Goal: Task Accomplishment & Management: Use online tool/utility

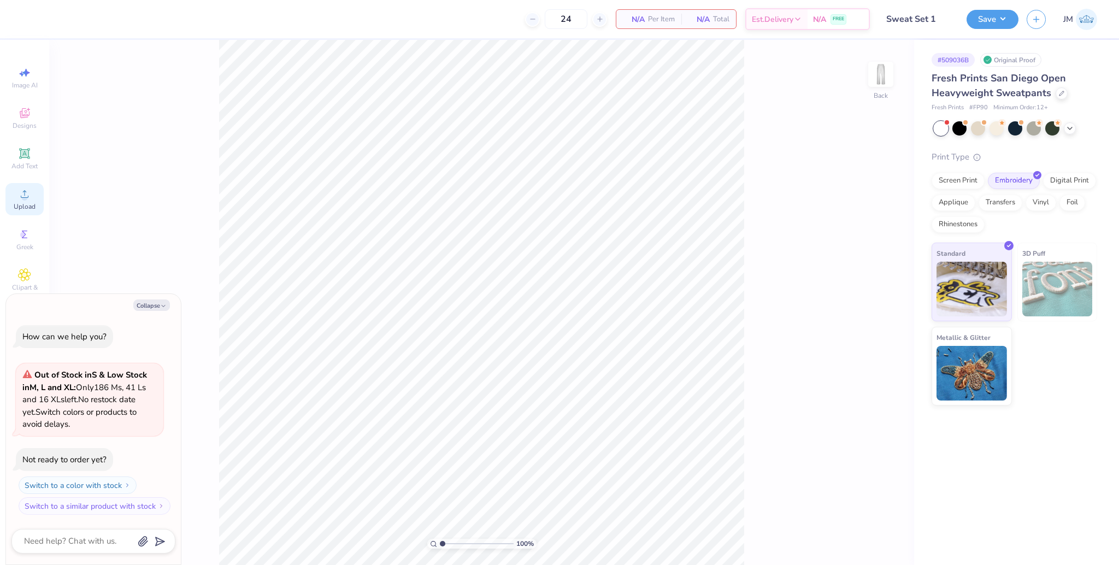
click at [27, 196] on circle at bounding box center [24, 197] width 6 height 6
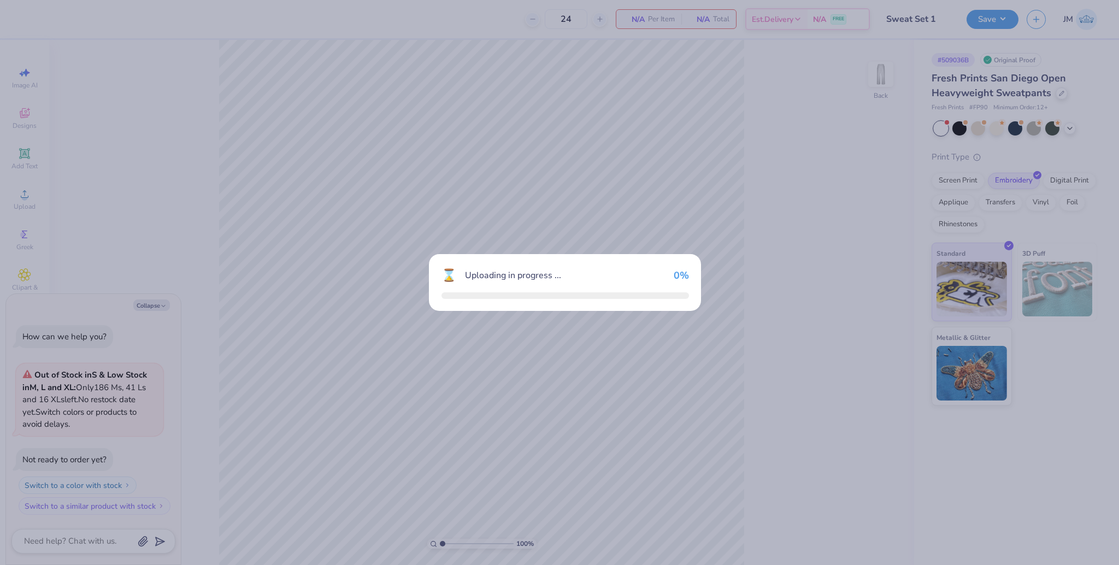
type textarea "x"
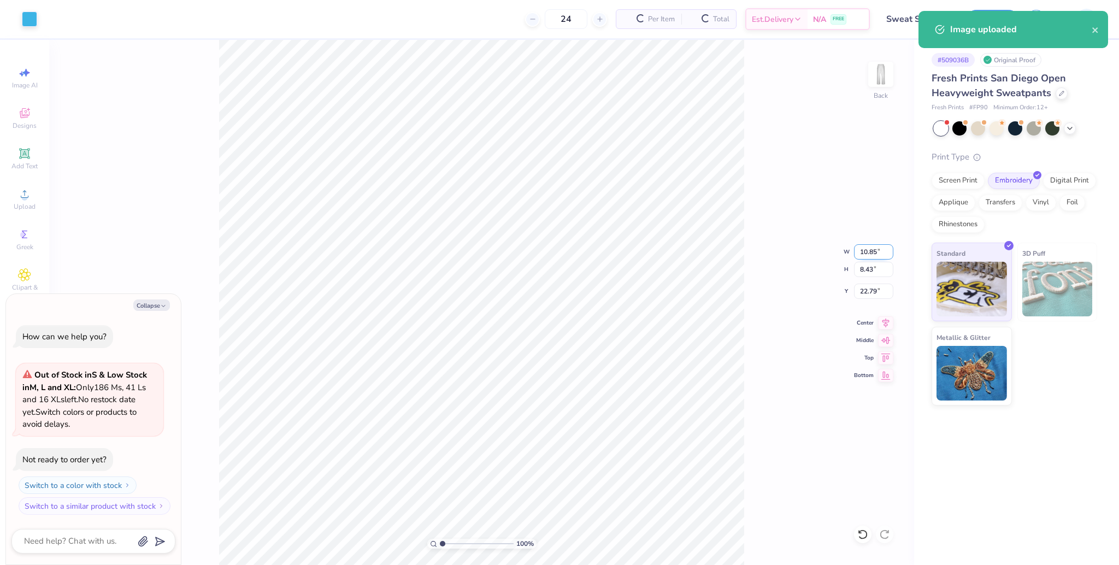
click at [863, 247] on input "10.85" at bounding box center [873, 251] width 39 height 15
type input "3.5"
type textarea "x"
type input "3.50"
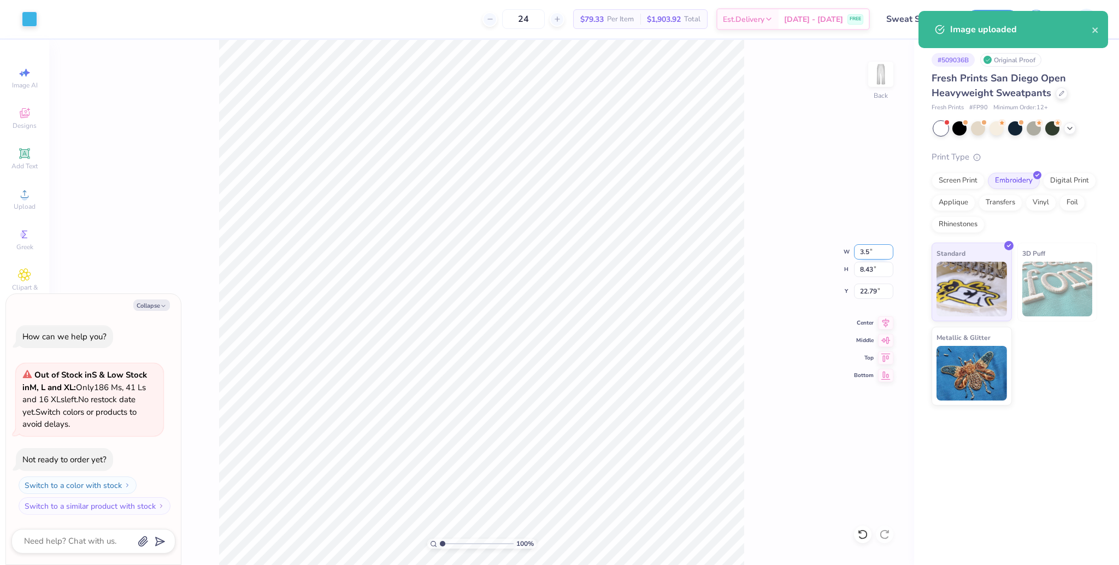
type input "2.72"
type input "25.64"
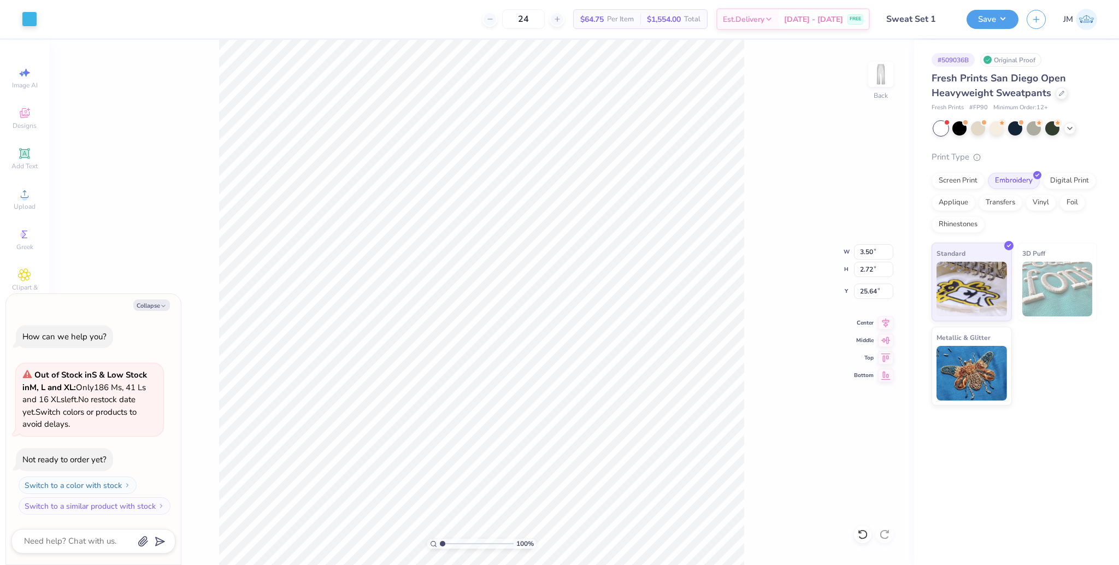
type textarea "x"
type input "24.88"
type textarea "x"
click at [870, 287] on input "24.88" at bounding box center [873, 290] width 39 height 15
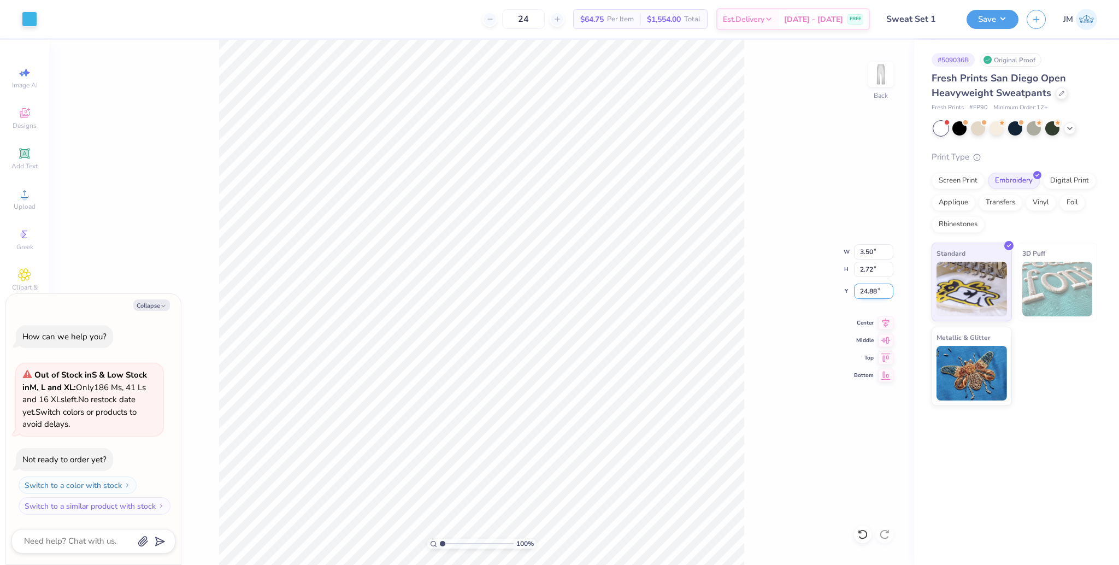
click at [870, 287] on input "24.88" at bounding box center [873, 290] width 39 height 15
type input "123"
type textarea "x"
click at [869, 291] on input "50.78" at bounding box center [873, 290] width 39 height 15
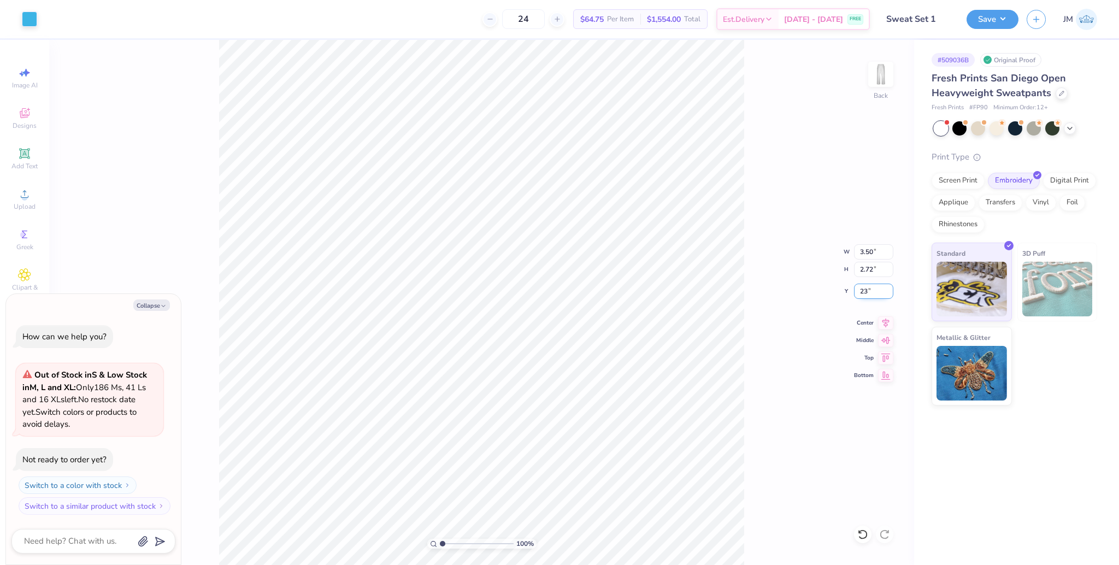
type input "23"
type textarea "x"
type input "23.00"
type textarea "x"
click at [866, 292] on input "23.00" at bounding box center [873, 290] width 39 height 15
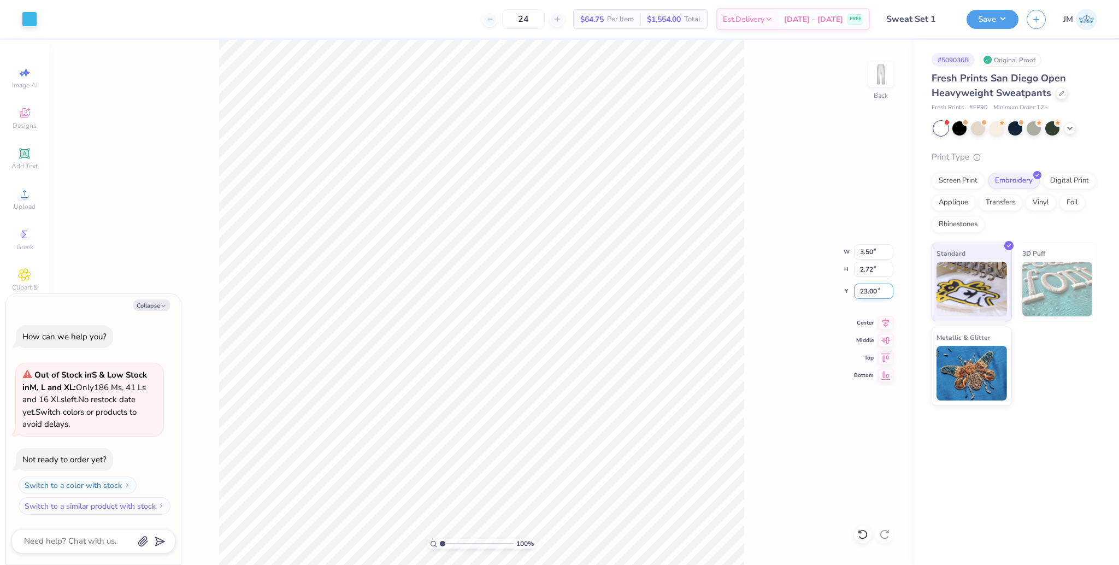
click at [866, 292] on input "23.00" at bounding box center [873, 290] width 39 height 15
type input "10"
type textarea "x"
click at [863, 290] on input "10.00" at bounding box center [873, 290] width 39 height 15
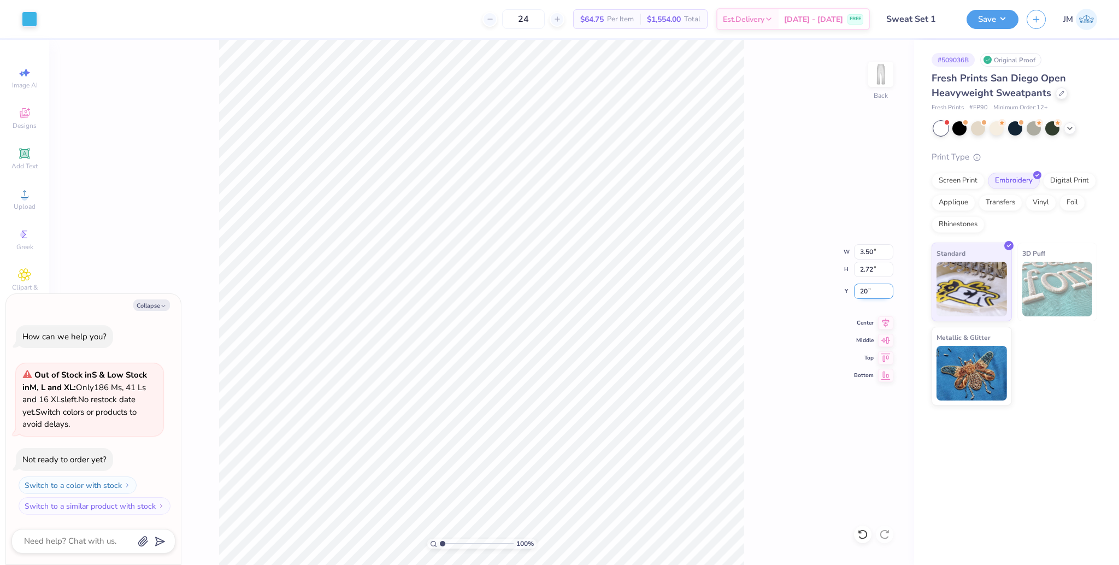
type input "20"
type textarea "x"
type input "20.00"
click at [888, 327] on icon at bounding box center [885, 321] width 15 height 13
click at [764, 330] on div "100 % Back W 3.50 3.50 " H 2.72 2.72 " Y 20.00 20.00 " Center Middle Top Bottom" at bounding box center [481, 302] width 865 height 525
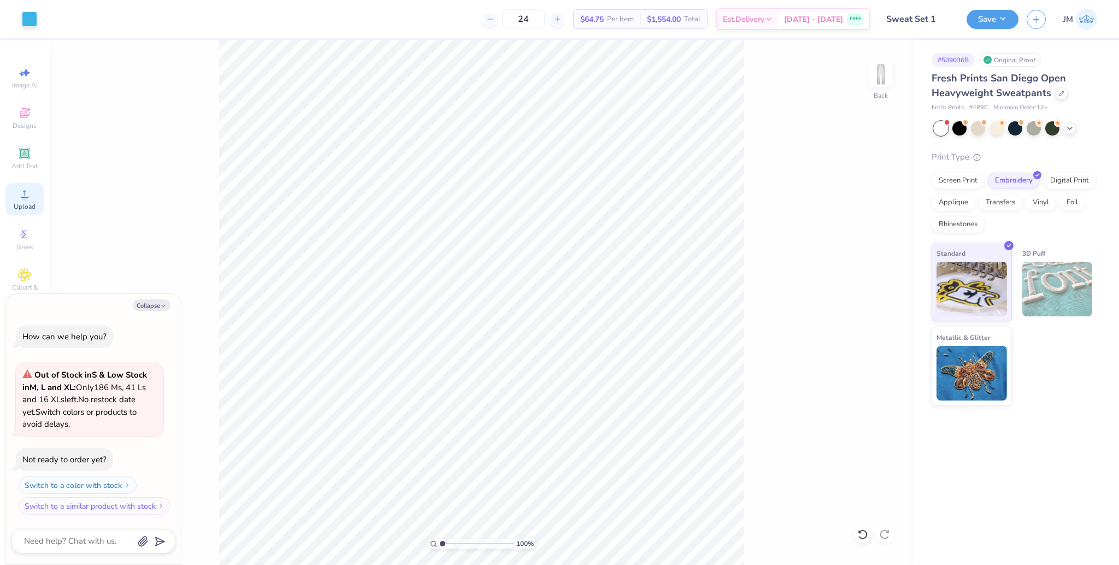
click at [26, 193] on icon at bounding box center [24, 193] width 13 height 13
type textarea "x"
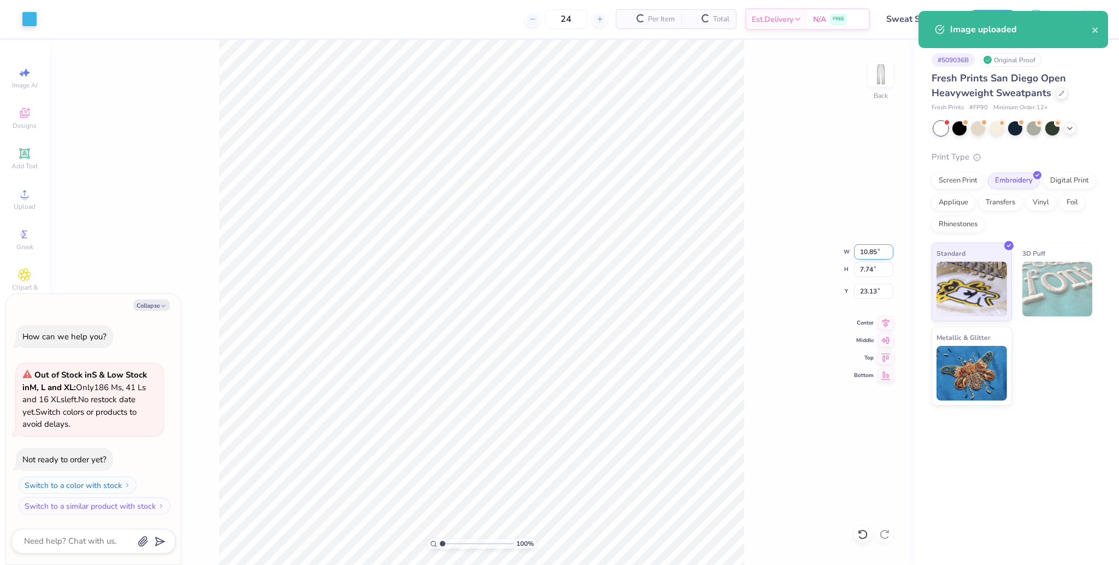
click at [871, 252] on input "10.85" at bounding box center [873, 251] width 39 height 15
type input "3.5"
type textarea "x"
type input "3.50"
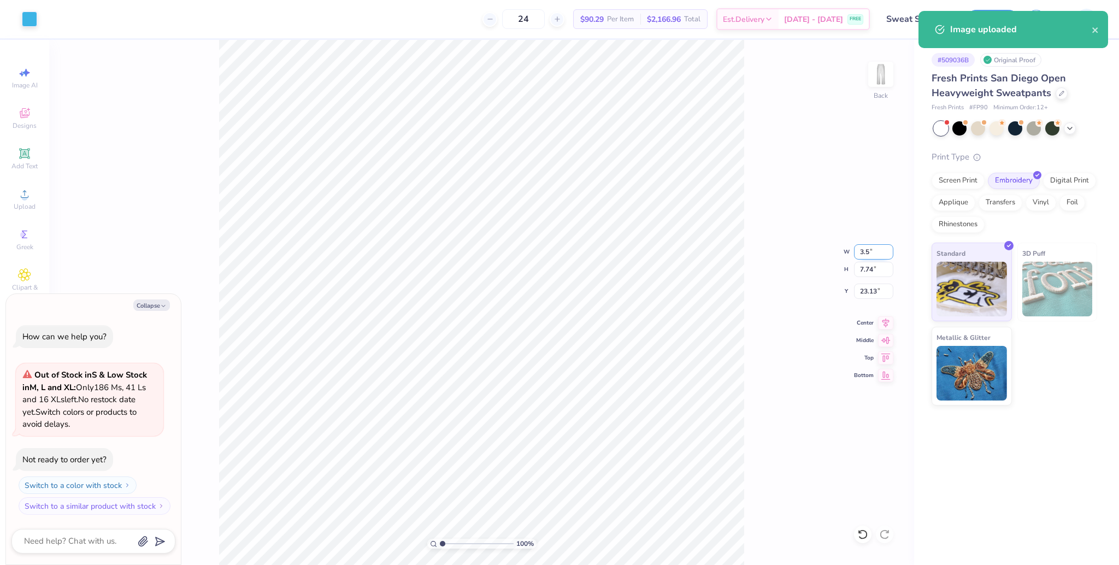
type input "2.50"
type input "25.75"
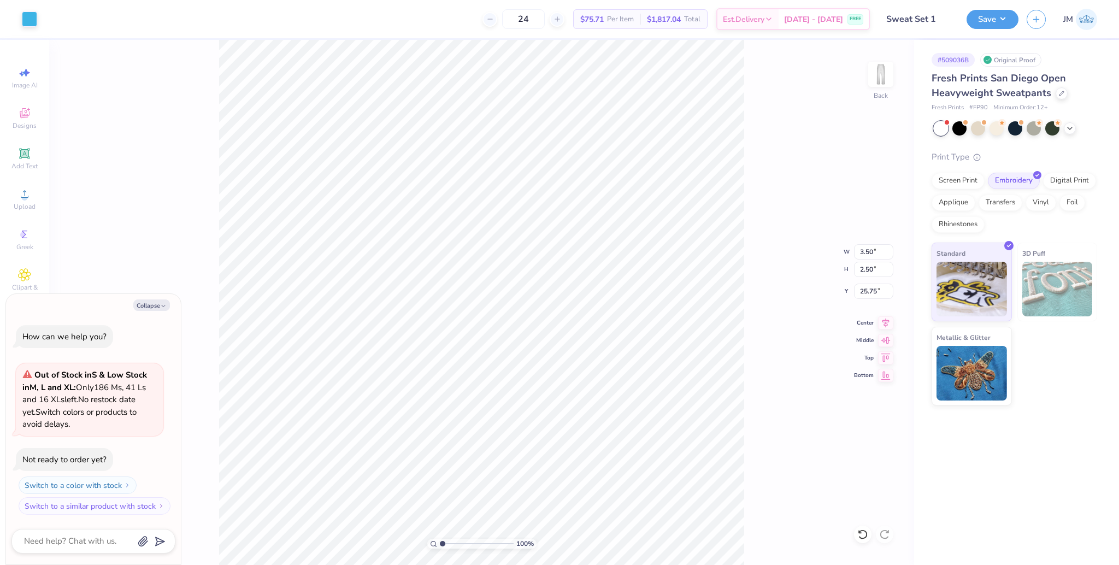
type textarea "x"
click at [866, 290] on input "48.42" at bounding box center [873, 290] width 39 height 15
type input "50"
type textarea "x"
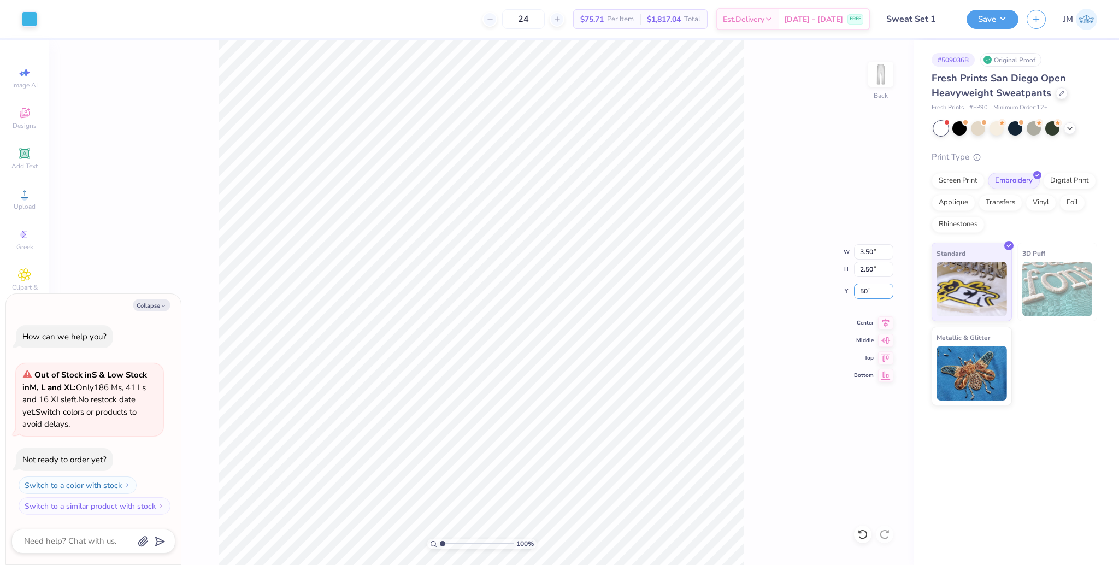
type input "50.00"
type textarea "x"
click at [868, 291] on input "49.93" at bounding box center [873, 290] width 39 height 15
type input "50"
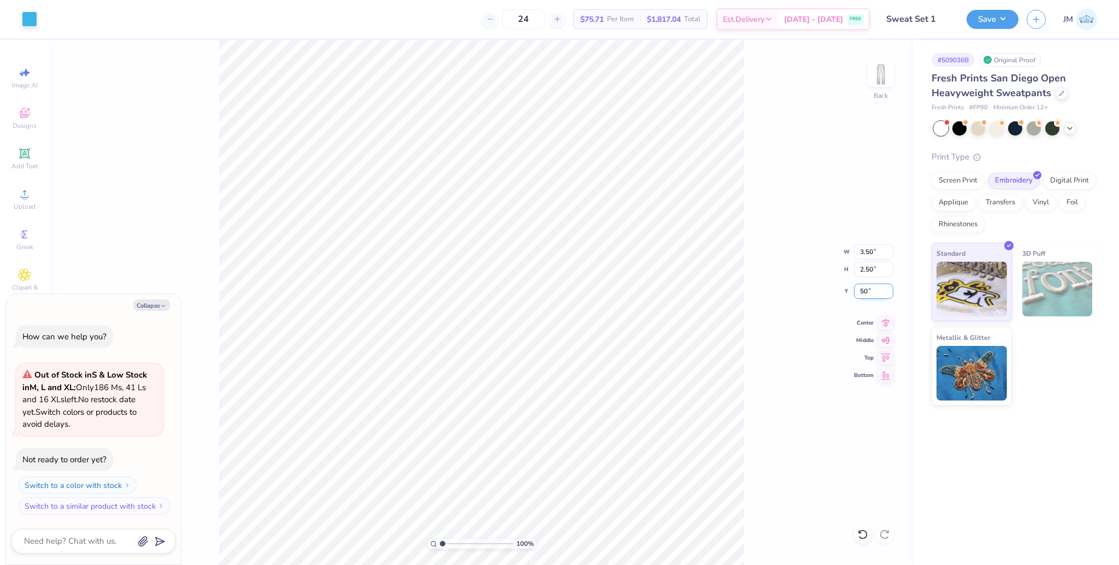
type textarea "x"
type input "50.00"
type textarea "x"
type input "22.06"
type textarea "x"
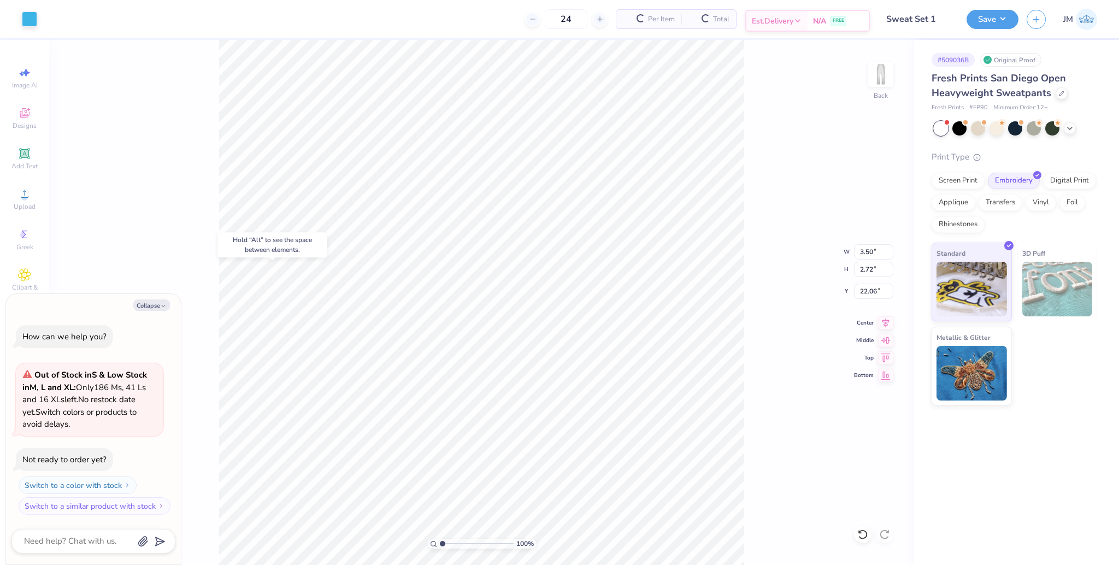
type input "20.00"
type textarea "x"
type input "22.34"
type textarea "x"
type input "2.50"
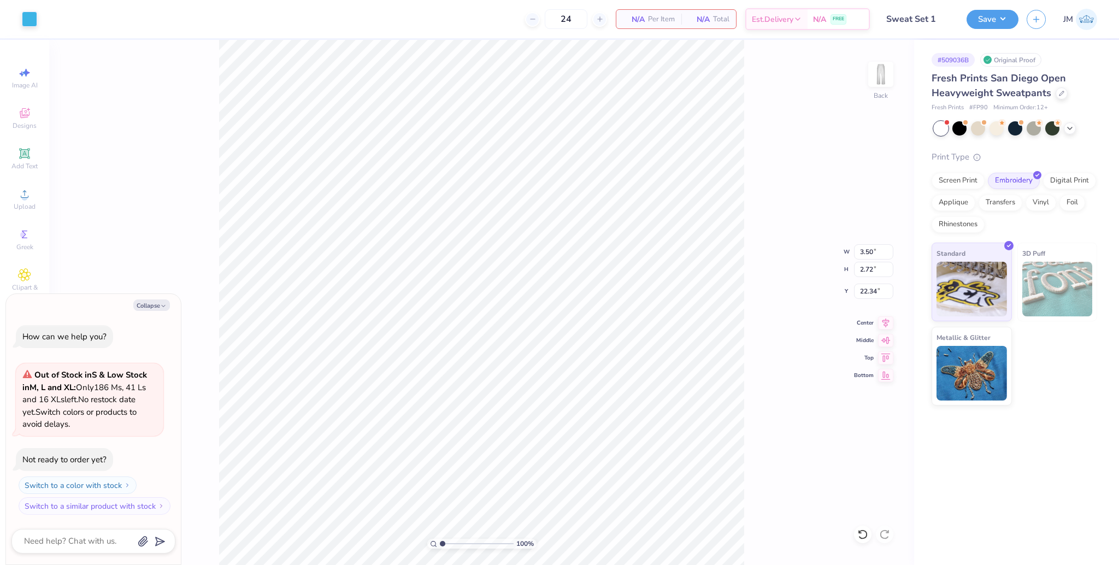
type input "50.00"
type textarea "x"
type input "47.87"
type textarea "x"
type input "2.72"
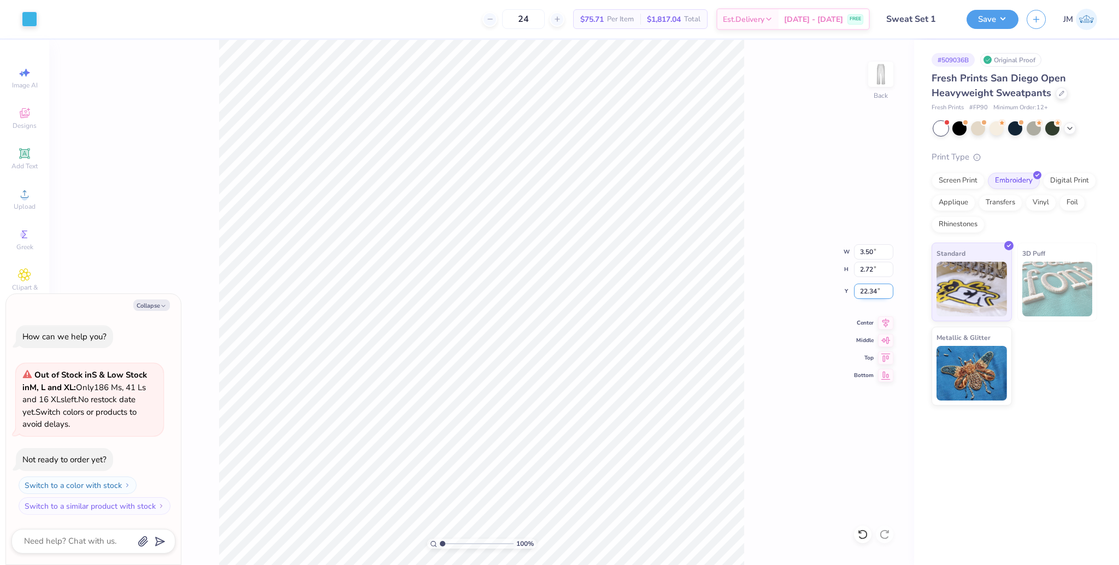
click at [869, 290] on input "22.34" at bounding box center [873, 290] width 39 height 15
type input "20"
type textarea "x"
type input "20.00"
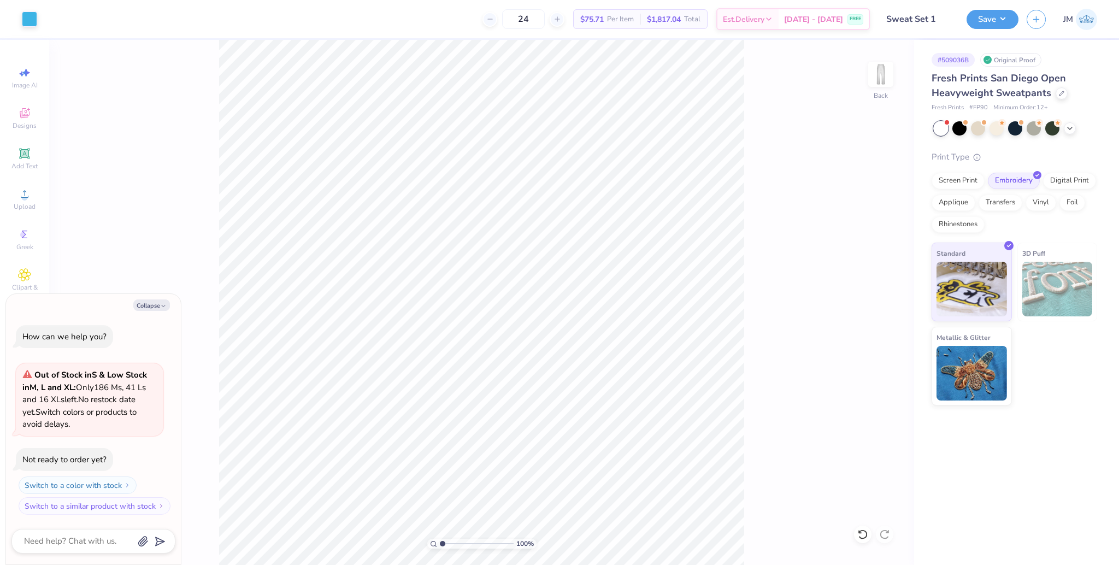
type textarea "x"
click at [863, 294] on input "47.87" at bounding box center [873, 290] width 39 height 15
type input "50"
type textarea "x"
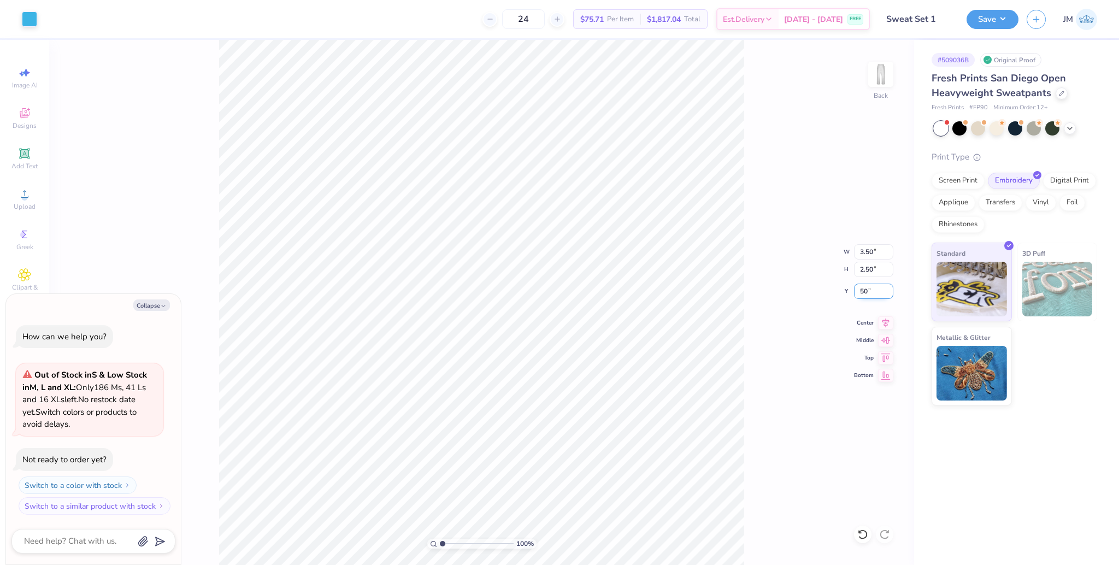
type input "50.00"
drag, startPoint x: 811, startPoint y: 385, endPoint x: 745, endPoint y: 418, distance: 73.8
click at [810, 386] on div "100 % Back W 3.50 3.50 " H 2.50 2.50 " Y 50.00 50.00 " Center Middle Top Bottom" at bounding box center [481, 302] width 865 height 525
click at [888, 323] on icon at bounding box center [885, 321] width 15 height 13
click at [746, 377] on div "100 % Back W 3.50 3.50 " H 2.50 2.50 " Y 50.00 50.00 " Center Middle Top Bottom" at bounding box center [481, 302] width 865 height 525
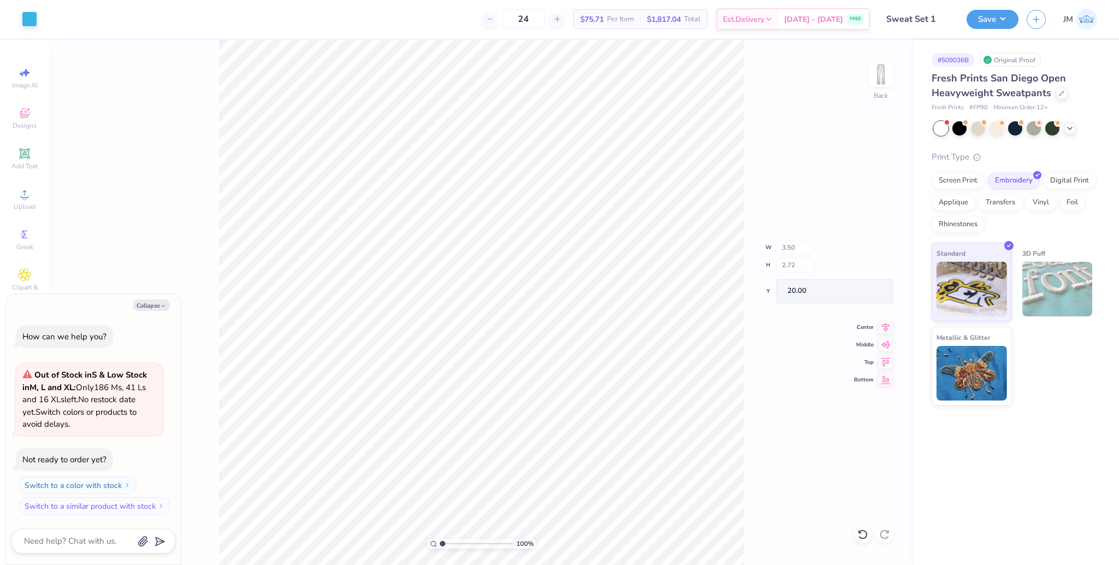
type textarea "x"
type input "2.50"
type input "50.00"
click at [995, 15] on button "Save" at bounding box center [992, 17] width 52 height 19
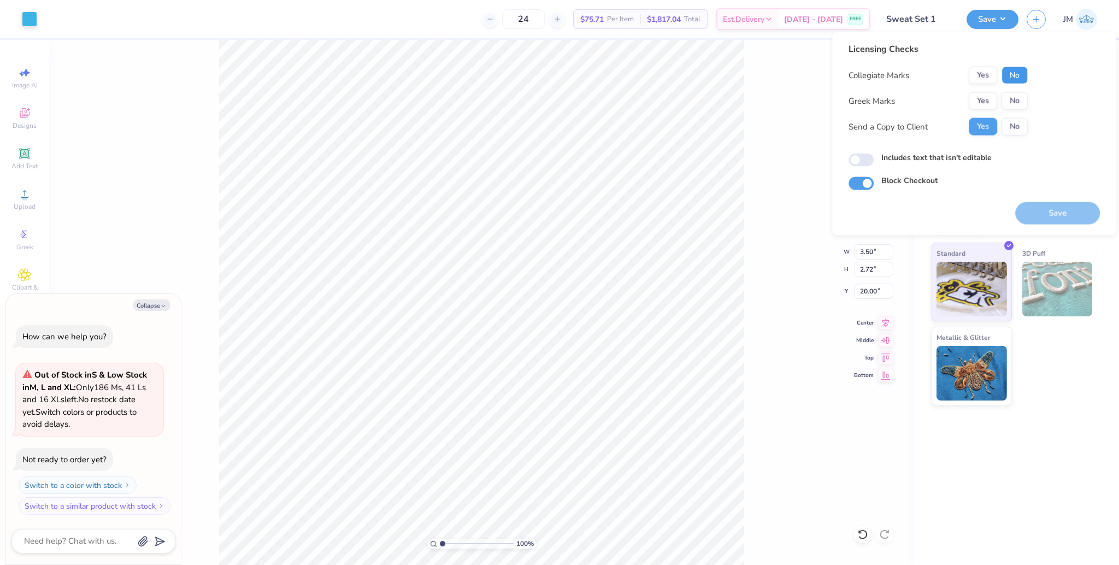
click at [1015, 81] on button "No" at bounding box center [1014, 75] width 26 height 17
click at [981, 108] on button "Yes" at bounding box center [982, 100] width 28 height 17
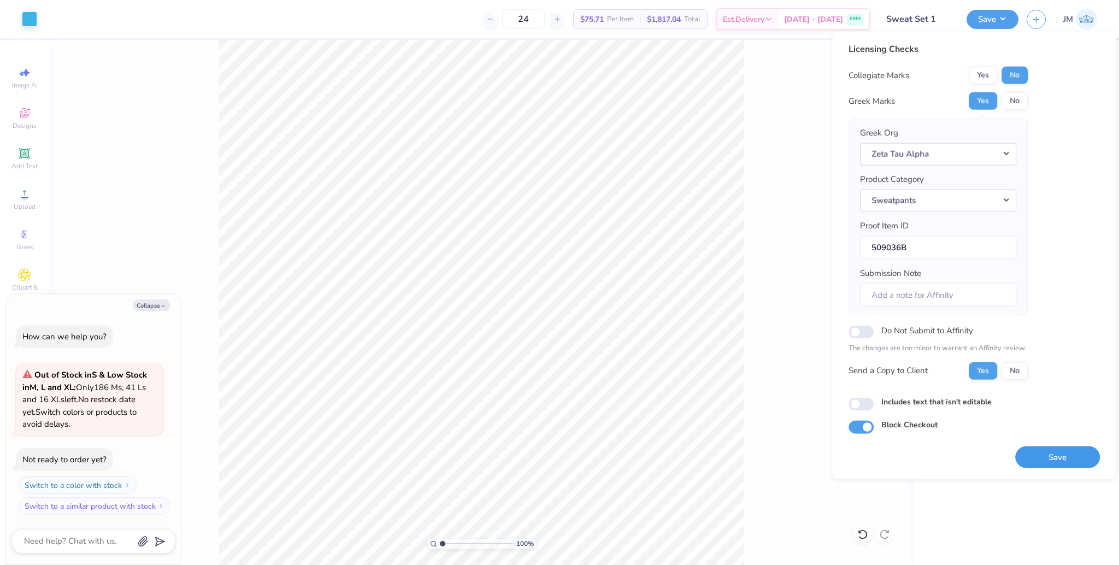
click at [1046, 448] on button "Save" at bounding box center [1057, 457] width 85 height 22
type textarea "x"
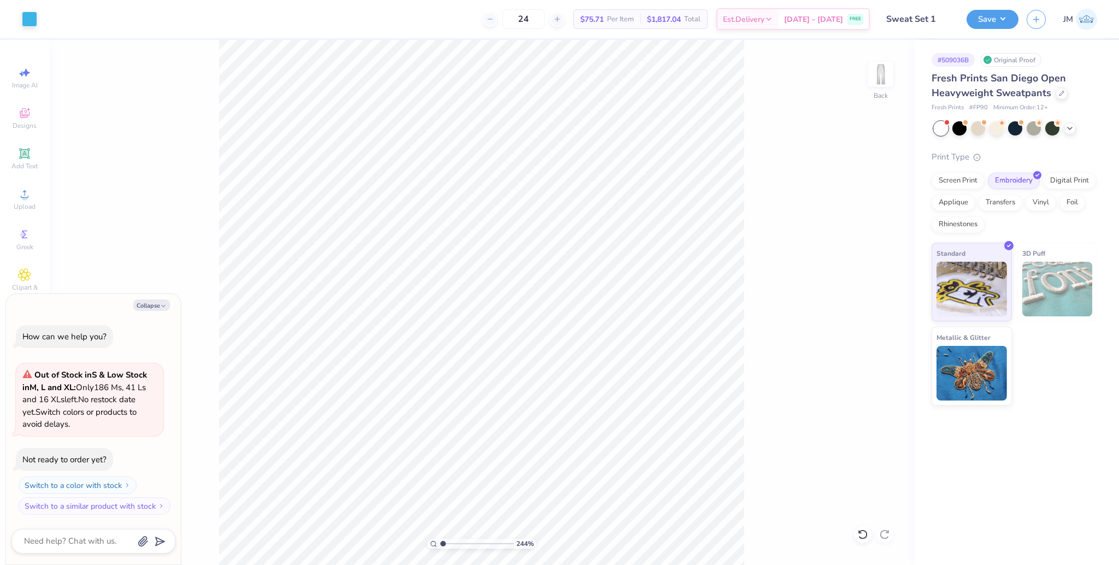
drag, startPoint x: 442, startPoint y: 544, endPoint x: 442, endPoint y: 531, distance: 12.6
click at [442, 539] on input "range" at bounding box center [477, 544] width 74 height 10
type input "1.09"
type textarea "x"
drag, startPoint x: 443, startPoint y: 542, endPoint x: 421, endPoint y: 543, distance: 22.4
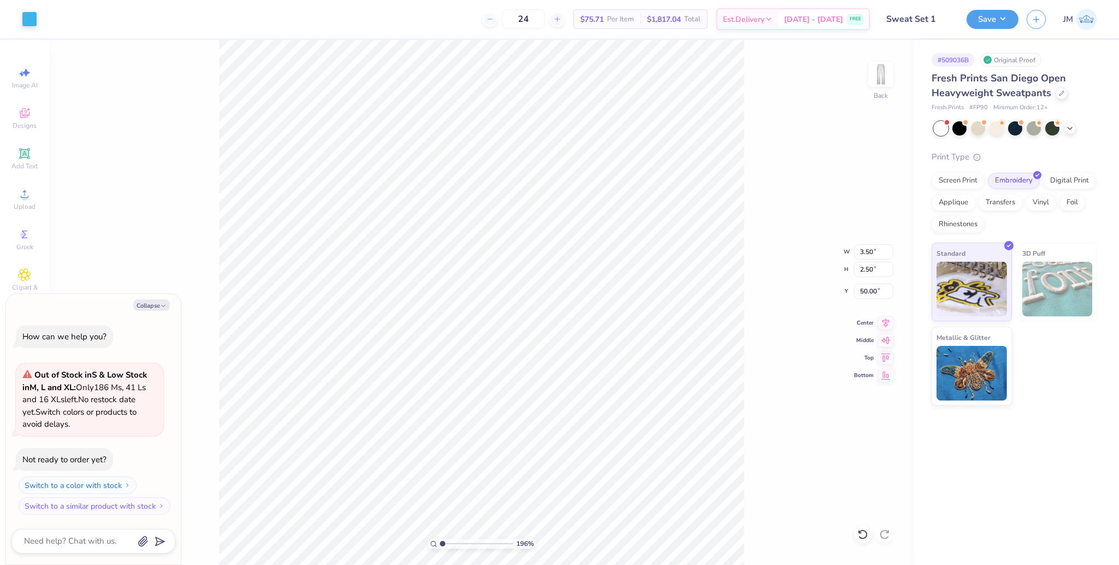
type input "1"
click at [440, 543] on input "range" at bounding box center [477, 544] width 74 height 10
type textarea "x"
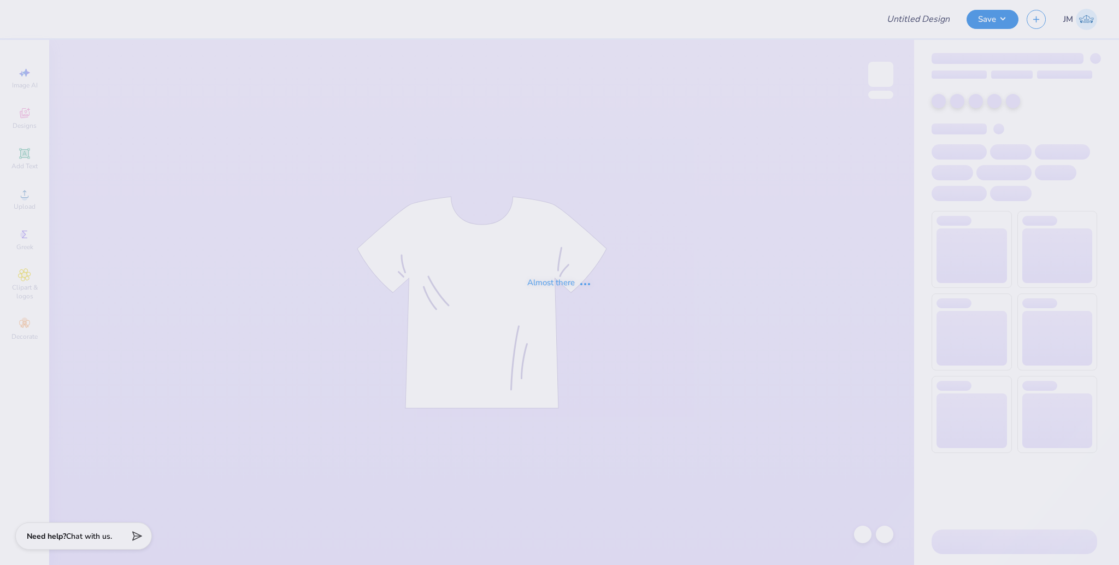
type input "Sweat Set 1"
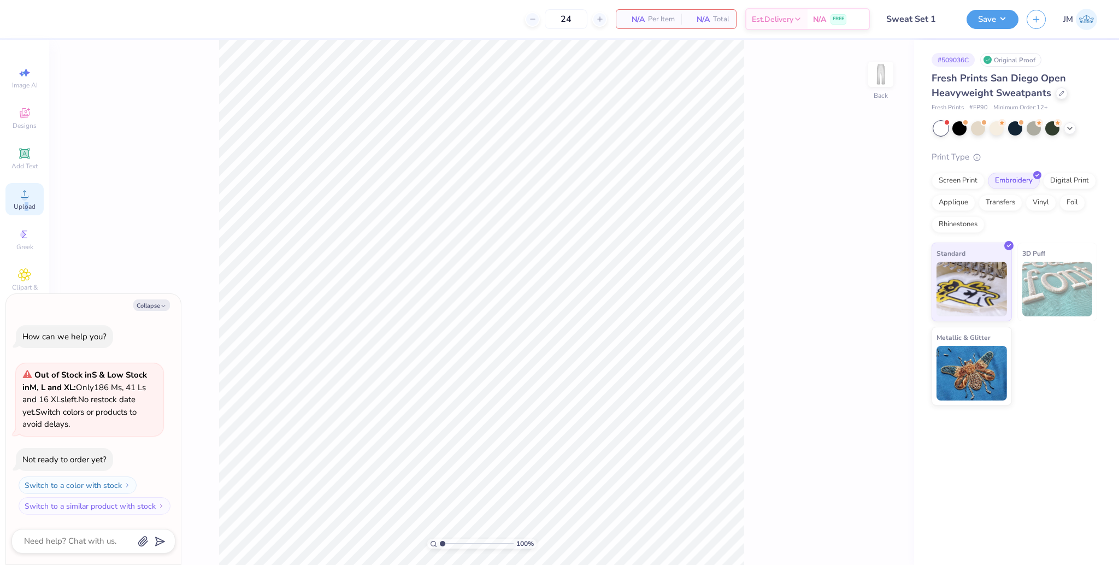
drag, startPoint x: 26, startPoint y: 206, endPoint x: 33, endPoint y: 205, distance: 6.6
click at [25, 205] on span "Upload" at bounding box center [25, 206] width 22 height 9
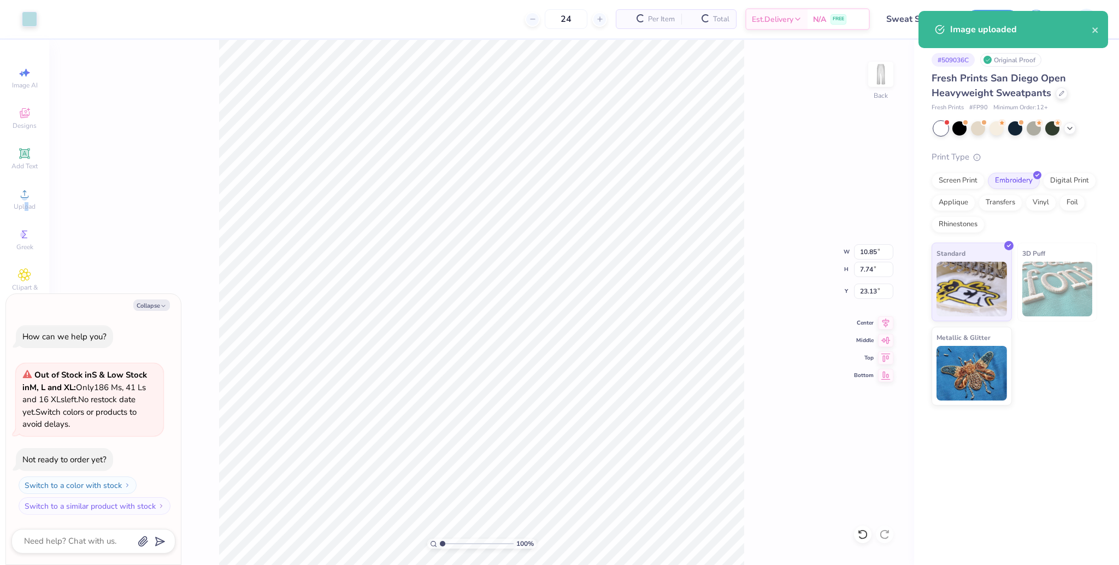
type textarea "x"
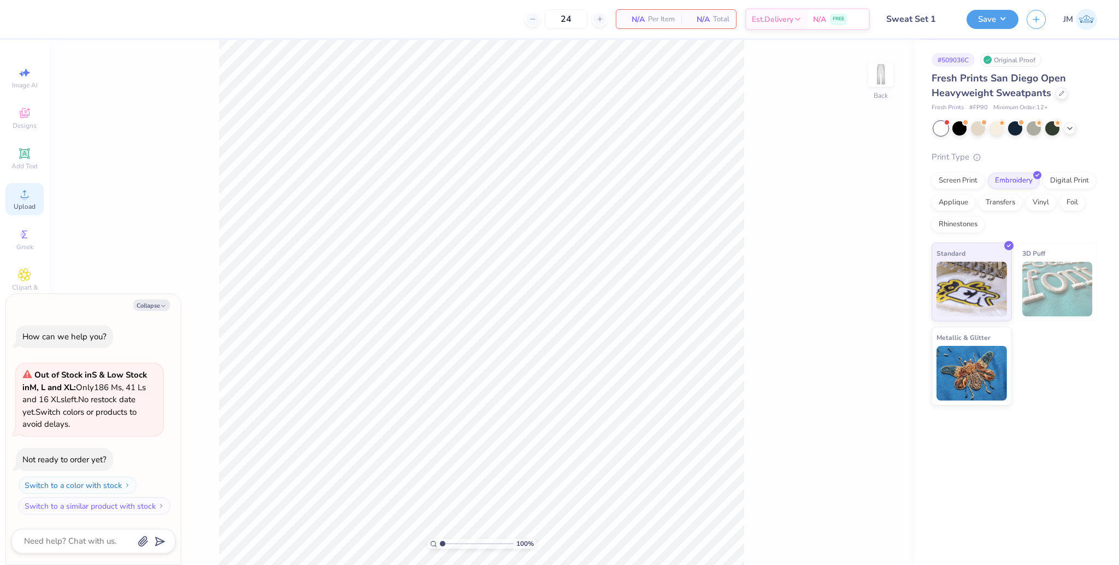
click at [23, 191] on icon at bounding box center [24, 193] width 13 height 13
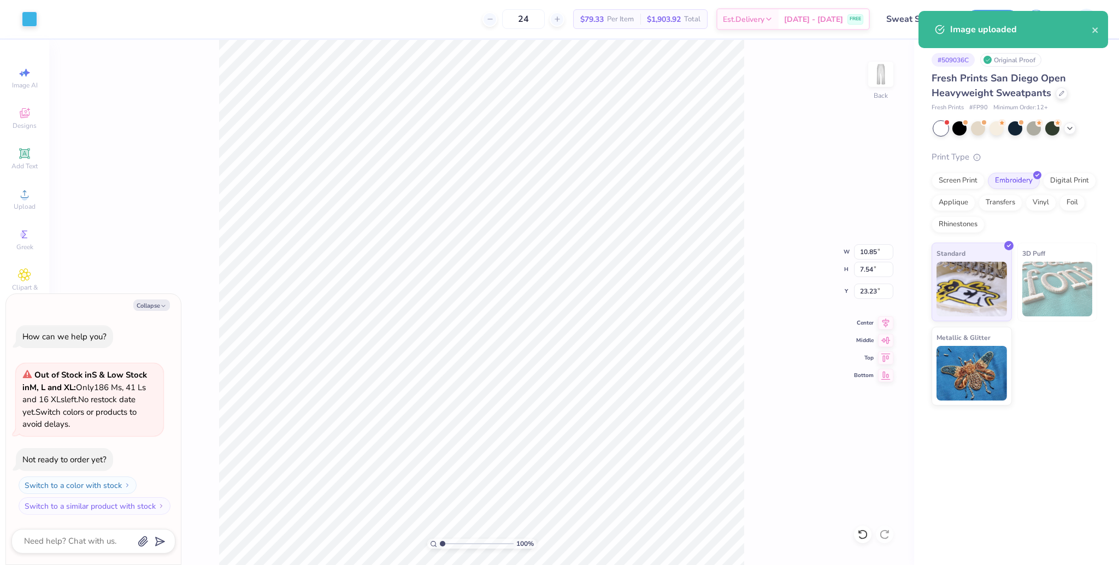
type textarea "x"
type input "28.11"
click at [873, 247] on input "10.85" at bounding box center [873, 251] width 39 height 15
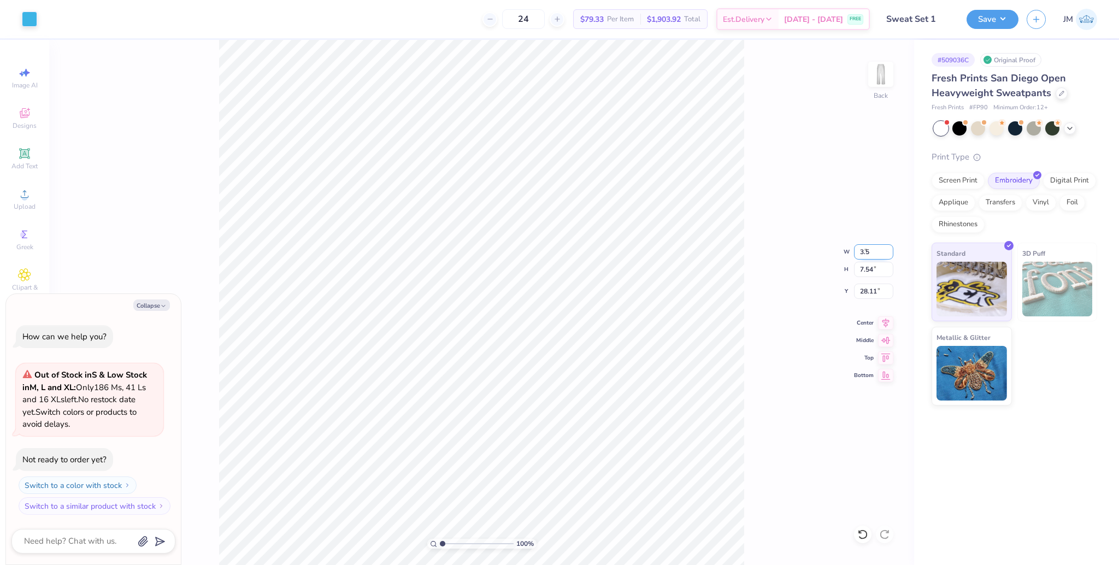
type input "3.50"
type textarea "x"
type input "2.43"
type input "30.66"
type textarea "x"
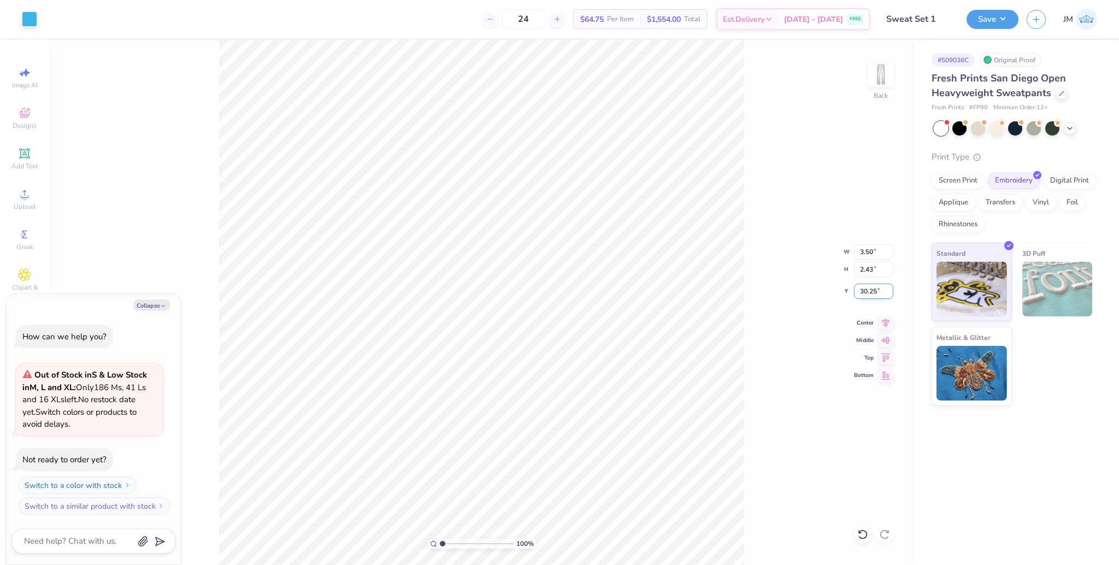
click at [870, 291] on input "30.25" at bounding box center [873, 290] width 39 height 15
type input "50"
type textarea "x"
type input "50.00"
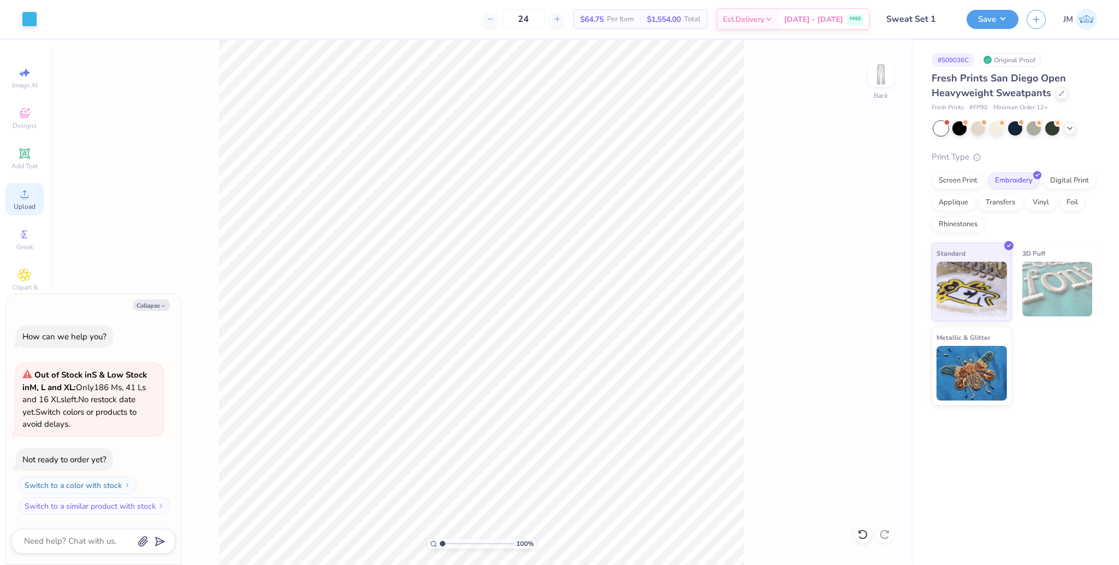
click at [24, 203] on span "Upload" at bounding box center [25, 206] width 22 height 9
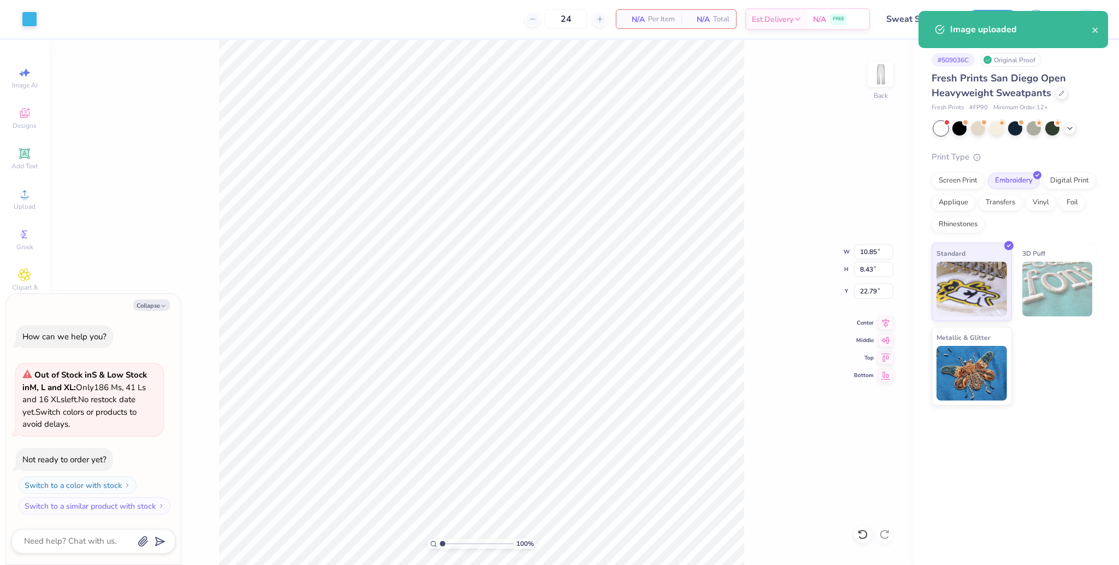
type textarea "x"
click at [863, 248] on input "10.85" at bounding box center [873, 251] width 39 height 15
type input "3.50"
type textarea "x"
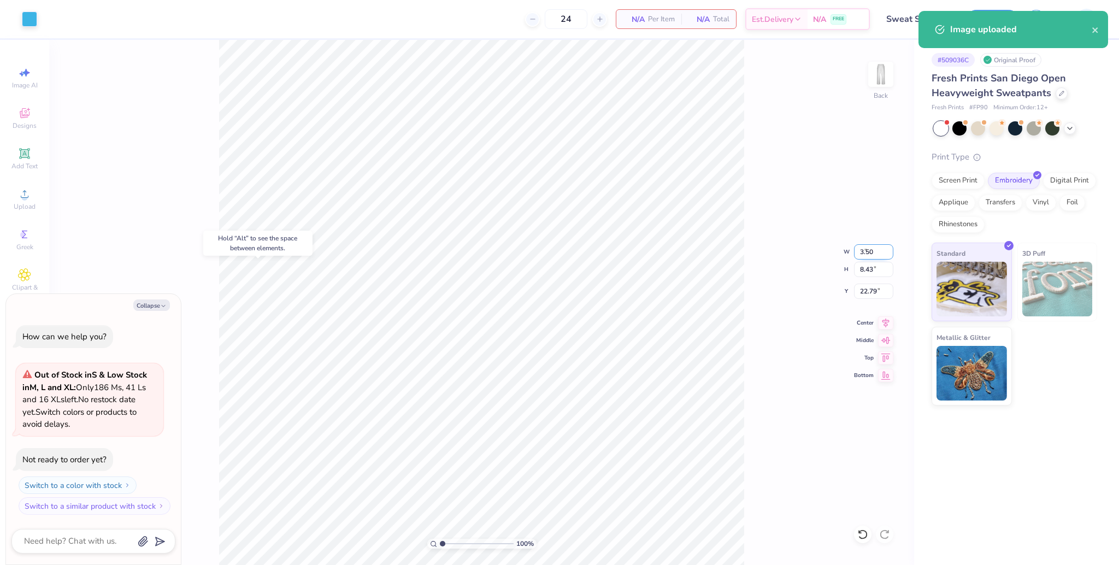
type input "2.72"
type input "25.64"
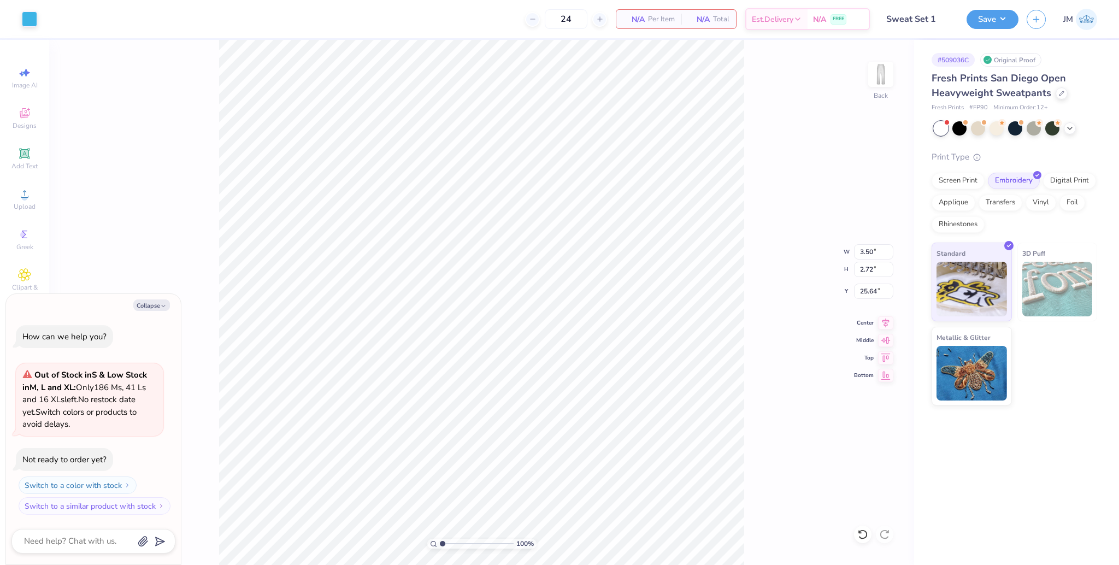
type textarea "x"
click at [874, 293] on input "23.44" at bounding box center [873, 290] width 39 height 15
type input "20"
type textarea "x"
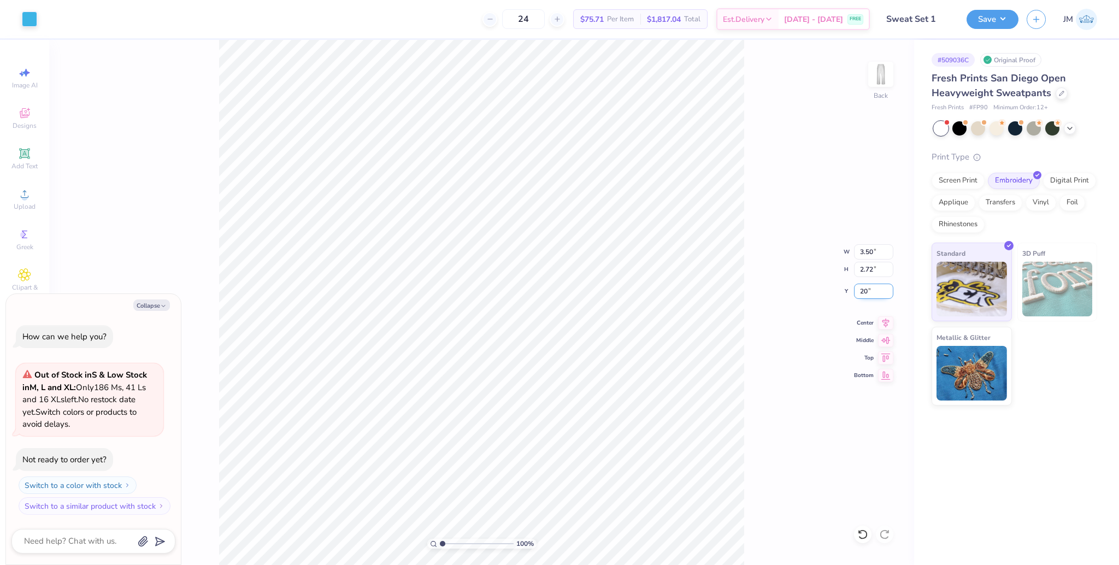
type input "20.00"
click at [993, 21] on button "Save" at bounding box center [992, 17] width 52 height 19
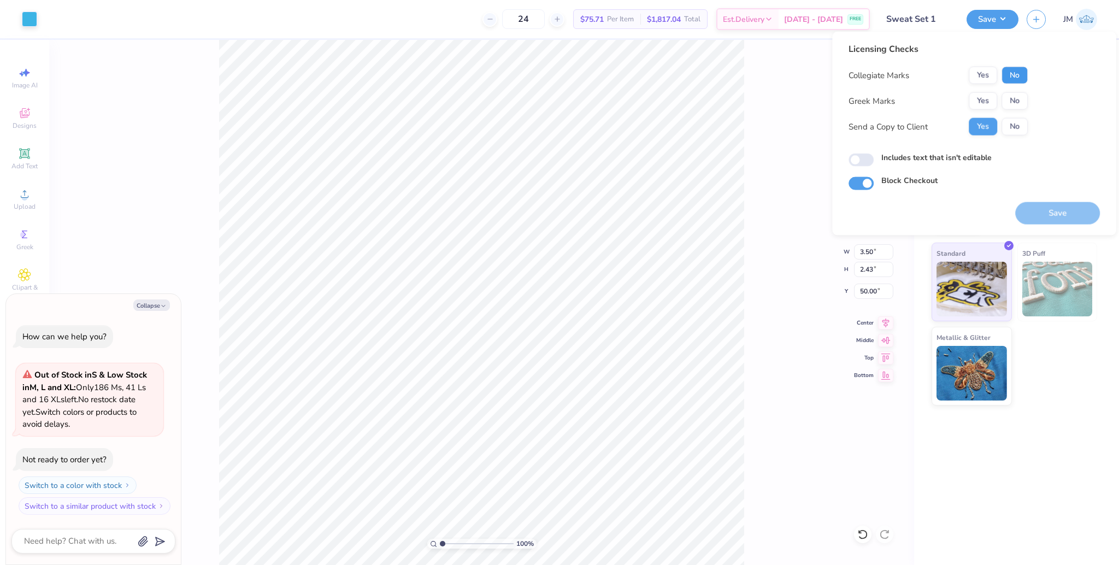
click at [1019, 71] on button "No" at bounding box center [1014, 75] width 26 height 17
click at [982, 104] on button "Yes" at bounding box center [982, 100] width 28 height 17
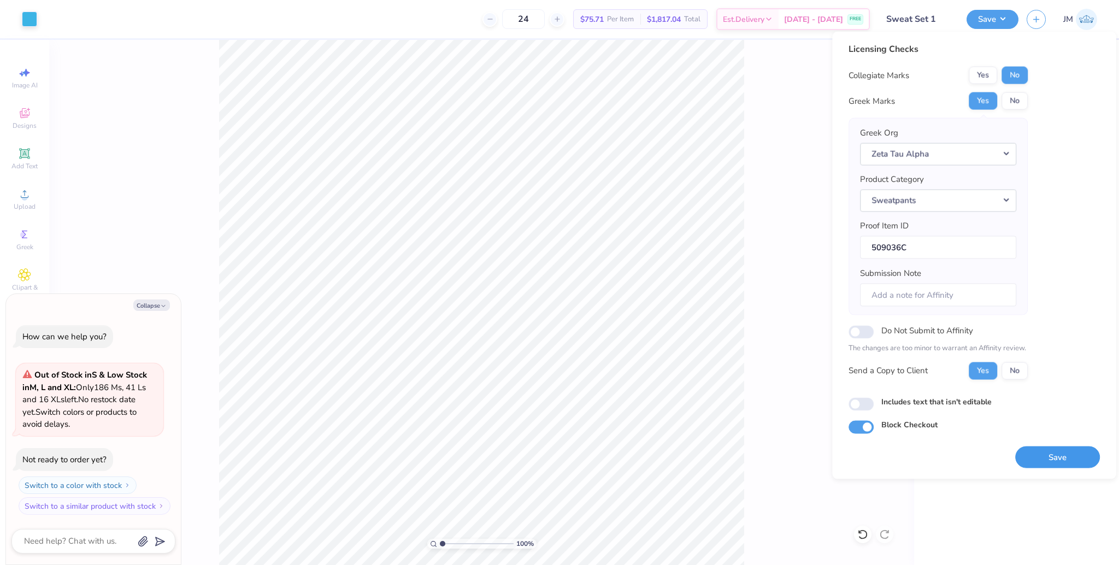
click at [1062, 456] on button "Save" at bounding box center [1057, 457] width 85 height 22
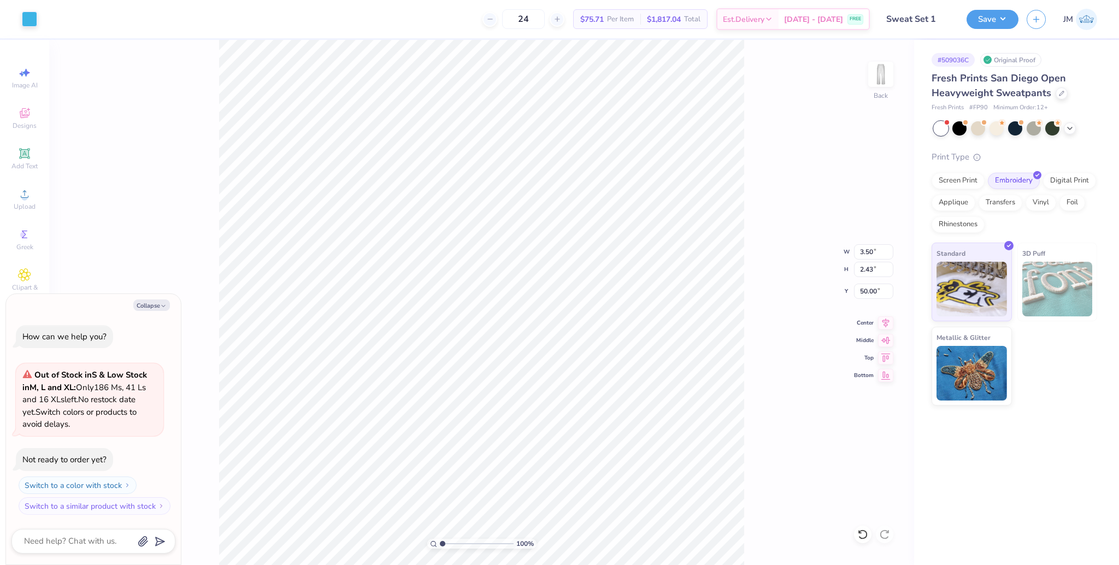
type textarea "x"
